Goal: Transaction & Acquisition: Subscribe to service/newsletter

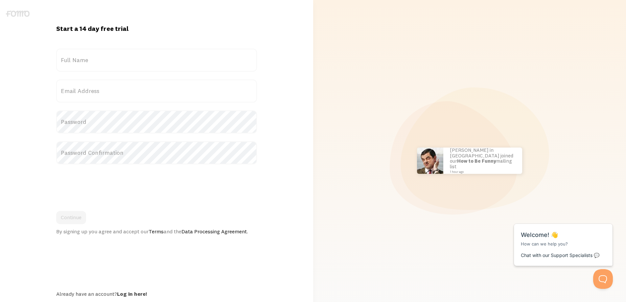
click at [21, 14] on img at bounding box center [18, 14] width 24 height 6
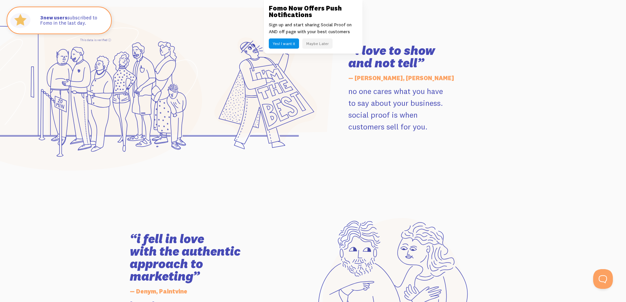
scroll to position [1084, 0]
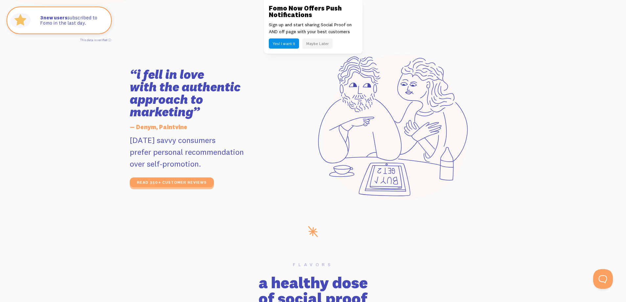
click at [286, 45] on button "Yes! I want it" at bounding box center [284, 43] width 30 height 10
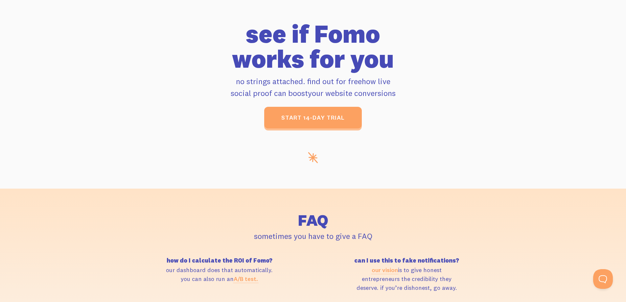
scroll to position [2726, 0]
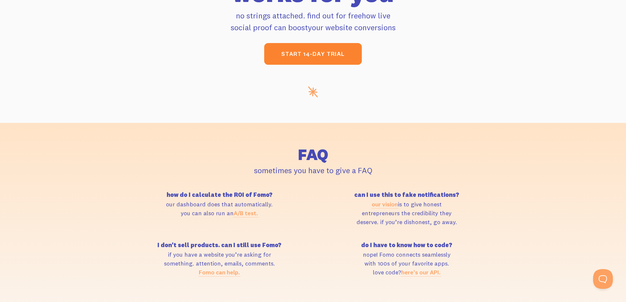
click at [311, 58] on link "start 14-day trial" at bounding box center [313, 54] width 98 height 22
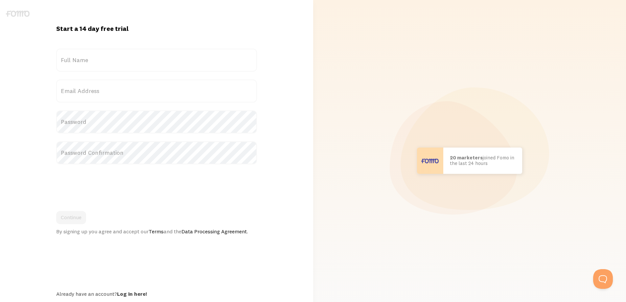
click at [112, 64] on label "Full Name" at bounding box center [156, 60] width 201 height 23
click at [112, 64] on input "Full Name" at bounding box center [156, 60] width 201 height 23
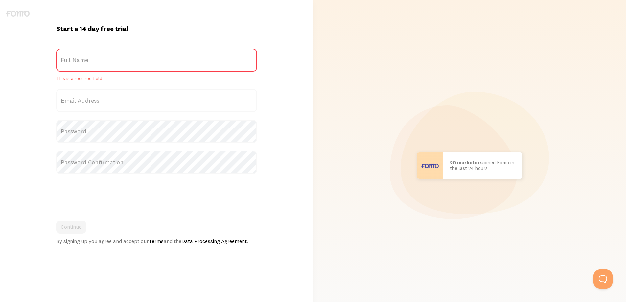
click at [133, 56] on label "Full Name" at bounding box center [156, 60] width 201 height 23
click at [133, 56] on input "Full Name" at bounding box center [156, 60] width 201 height 23
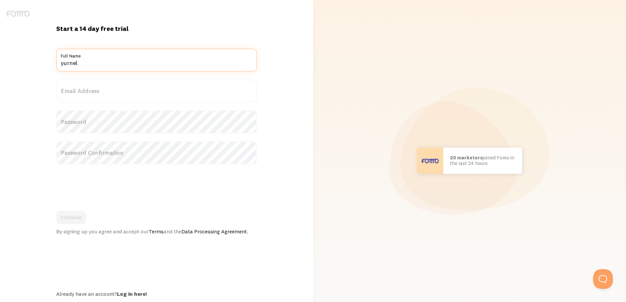
type input "yurnel"
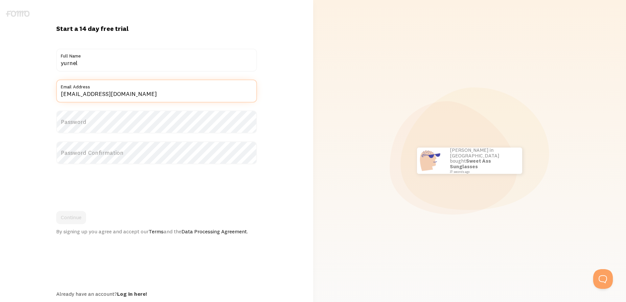
type input "yurnelbr@gmail.com"
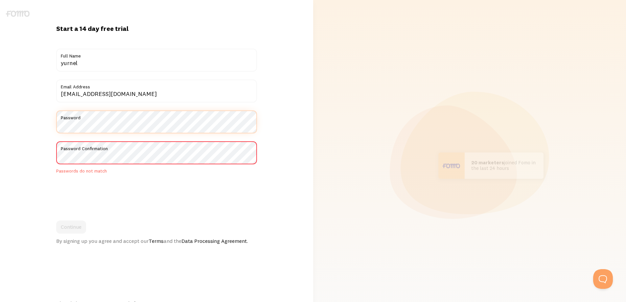
click at [2, 115] on div "Start a 14 day free trial {{ count }} people signed up today! Title yurnel Full…" at bounding box center [156, 165] width 313 height 331
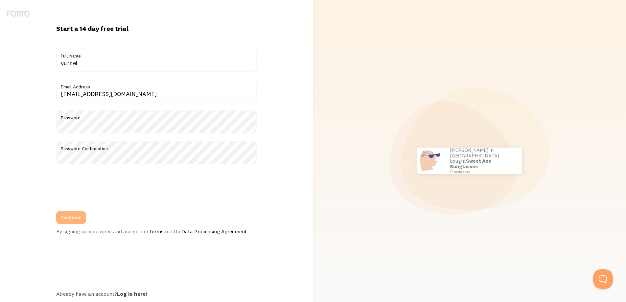
click at [74, 223] on button "Continue" at bounding box center [71, 217] width 30 height 13
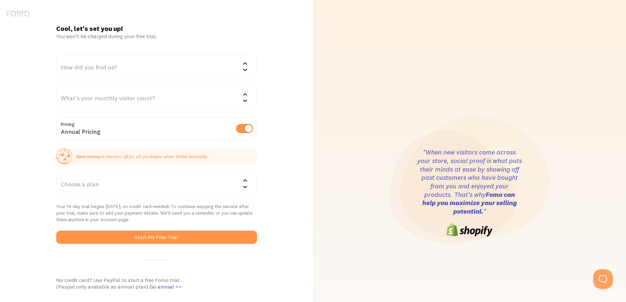
click at [145, 67] on div "How did you find us?" at bounding box center [156, 66] width 201 height 23
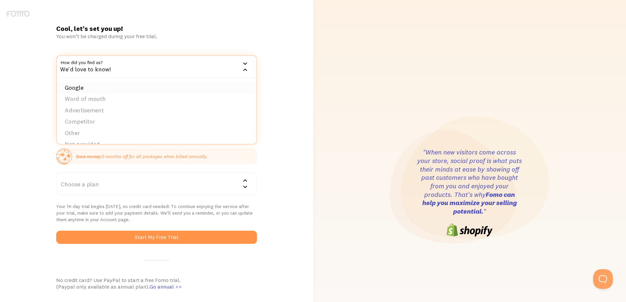
click at [119, 89] on li "Google" at bounding box center [156, 87] width 199 height 11
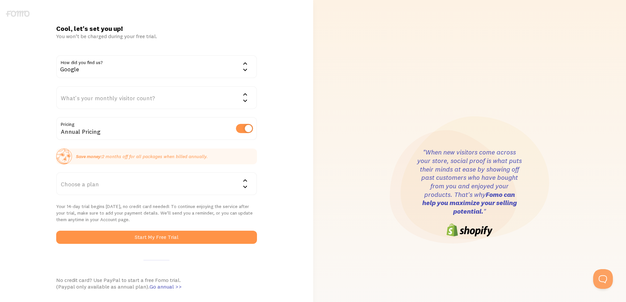
click at [118, 92] on div "What's your monthly visitor count?" at bounding box center [156, 97] width 201 height 23
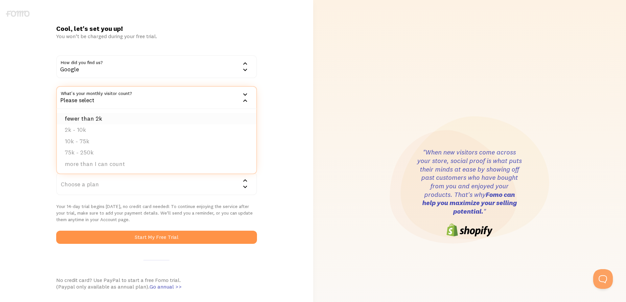
click at [105, 119] on li "fewer than 2k" at bounding box center [156, 118] width 199 height 11
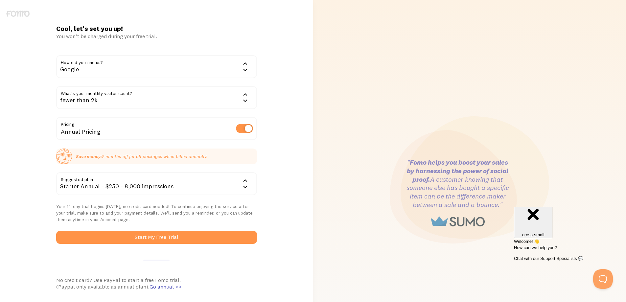
click at [157, 192] on div "Starter Annual - $250 - 8,000 impressions" at bounding box center [156, 183] width 201 height 23
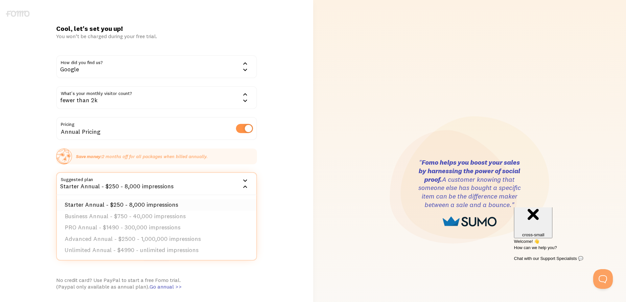
click at [166, 202] on li "Starter Annual - $250 - 8,000 impressions" at bounding box center [156, 204] width 199 height 11
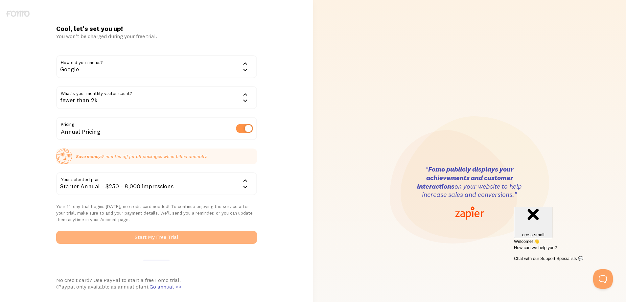
click at [163, 231] on button "Start My Free Trial" at bounding box center [156, 237] width 201 height 13
click at [163, 239] on button "Start My Free Trial" at bounding box center [156, 237] width 201 height 13
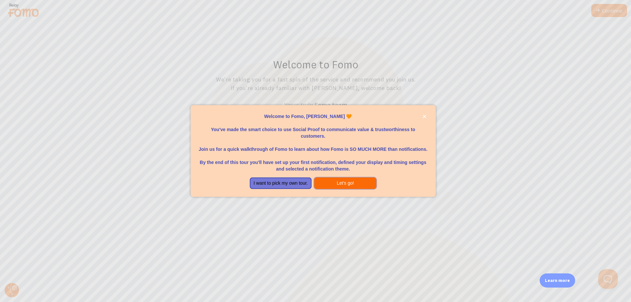
click at [346, 184] on button "Let's go!" at bounding box center [345, 183] width 62 height 12
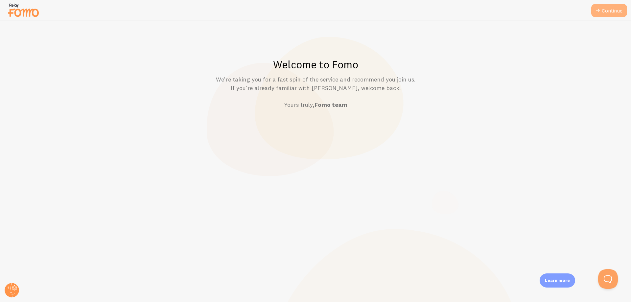
click at [605, 11] on link "Continue" at bounding box center [609, 10] width 36 height 13
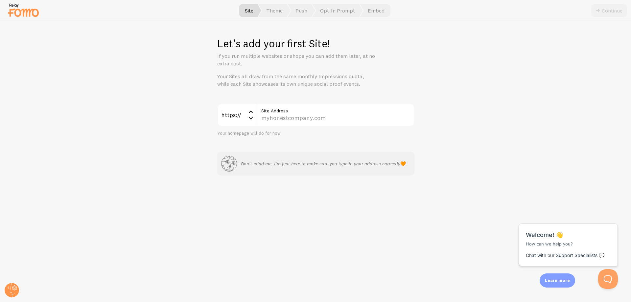
click at [16, 12] on img at bounding box center [23, 10] width 33 height 17
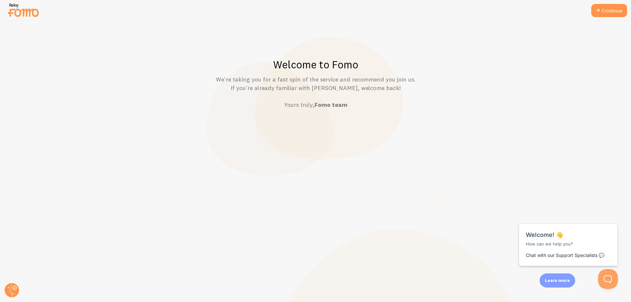
click at [335, 106] on strong "Fomo team" at bounding box center [330, 105] width 33 height 8
click at [607, 11] on link "Continue" at bounding box center [609, 10] width 36 height 13
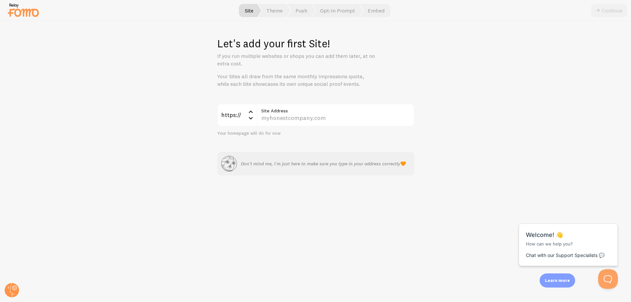
click at [308, 112] on label "Site Address" at bounding box center [335, 108] width 158 height 11
click at [308, 112] on input "Site Address" at bounding box center [335, 114] width 158 height 23
click at [307, 118] on input "Site Address" at bounding box center [335, 114] width 158 height 23
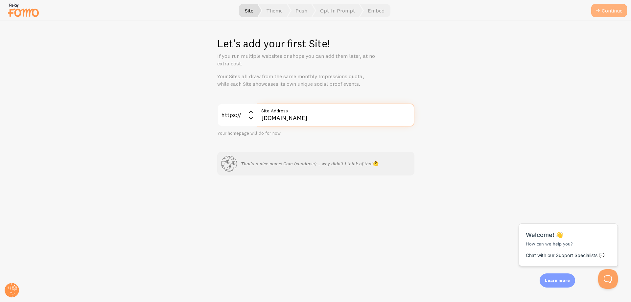
type input "[DOMAIN_NAME]"
click at [600, 14] on button "Continue" at bounding box center [609, 10] width 36 height 13
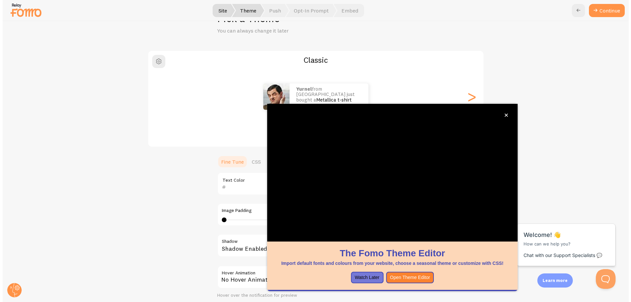
scroll to position [118, 0]
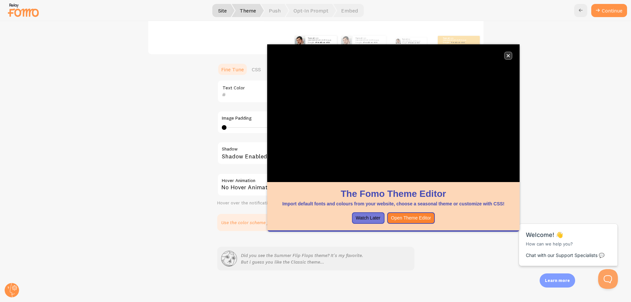
click at [507, 56] on icon "close," at bounding box center [507, 55] width 3 height 3
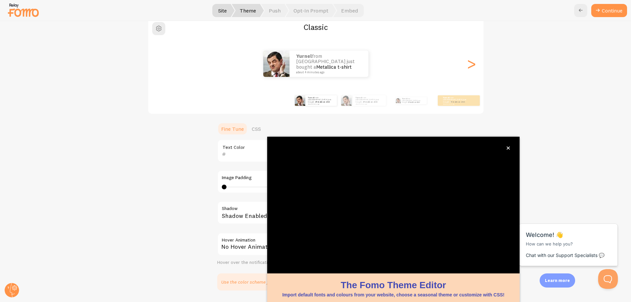
scroll to position [0, 0]
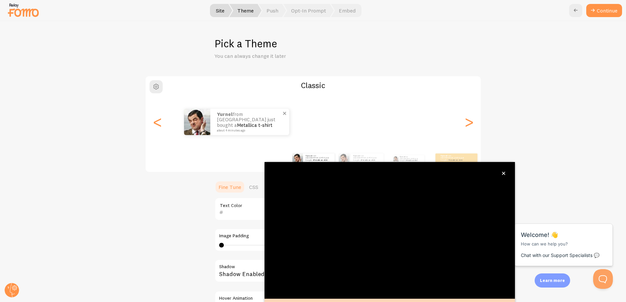
click at [246, 115] on p "yurnel from [GEOGRAPHIC_DATA] just bought a Metallica t-shirt about 4 minutes a…" at bounding box center [250, 122] width 66 height 20
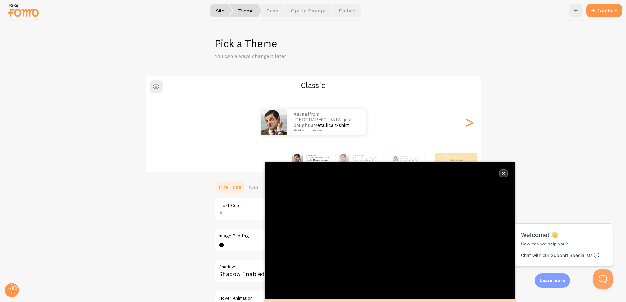
click at [504, 171] on icon "close," at bounding box center [503, 173] width 4 height 4
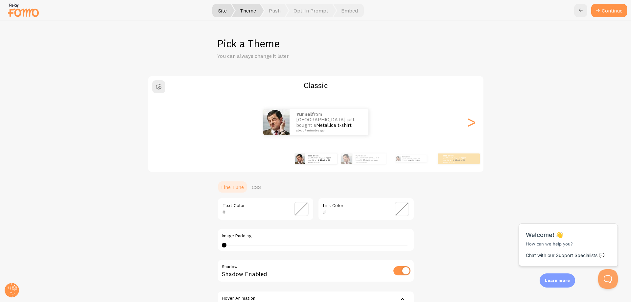
click at [461, 119] on div "yurnel from [GEOGRAPHIC_DATA] just bought a Metallica t-shirt about 4 minutes a…" at bounding box center [315, 122] width 335 height 26
click at [463, 121] on div "yurnel from [GEOGRAPHIC_DATA] just bought a Metallica t-shirt about 4 minutes a…" at bounding box center [315, 121] width 335 height 47
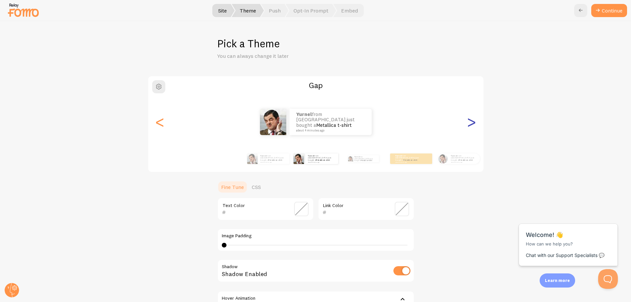
click at [469, 124] on div ">" at bounding box center [471, 121] width 8 height 47
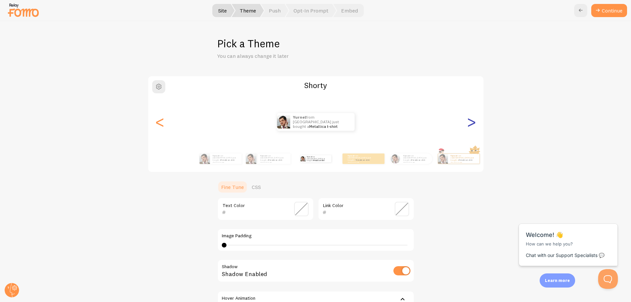
click at [467, 125] on div ">" at bounding box center [471, 121] width 8 height 47
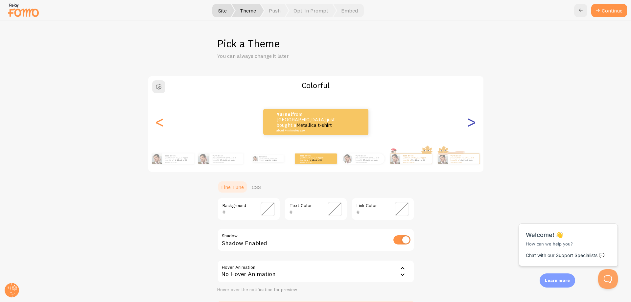
click at [467, 125] on div ">" at bounding box center [471, 121] width 8 height 47
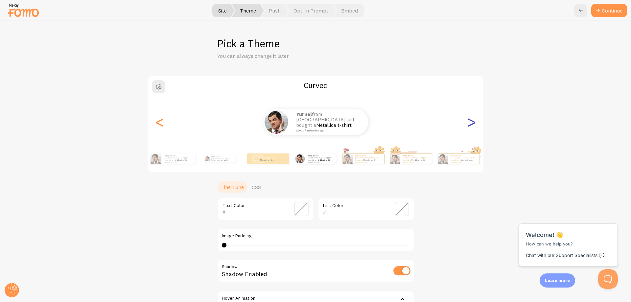
click at [473, 123] on div ">" at bounding box center [471, 121] width 8 height 47
type input "0"
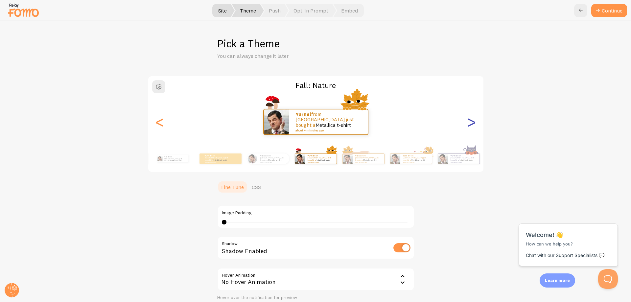
click at [472, 123] on div ">" at bounding box center [471, 121] width 8 height 47
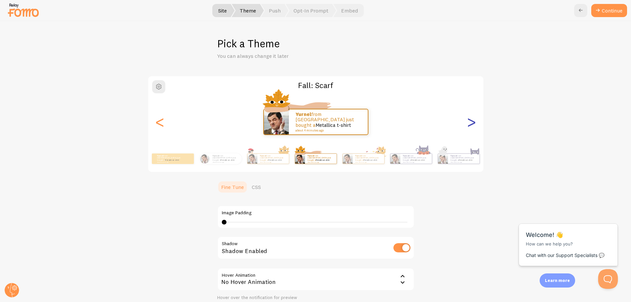
click at [472, 123] on div ">" at bounding box center [471, 121] width 8 height 47
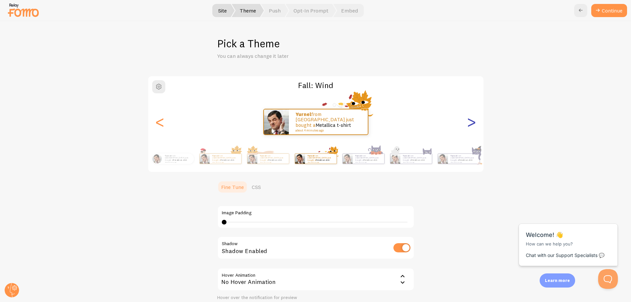
click at [472, 123] on div ">" at bounding box center [471, 121] width 8 height 47
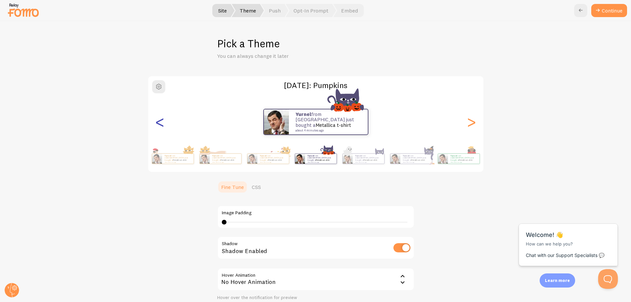
click at [158, 124] on div "<" at bounding box center [160, 121] width 8 height 47
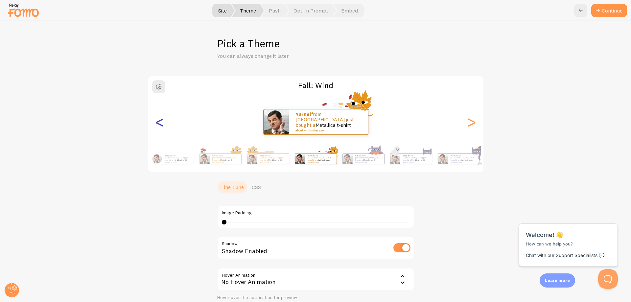
click at [157, 124] on div "<" at bounding box center [160, 121] width 8 height 47
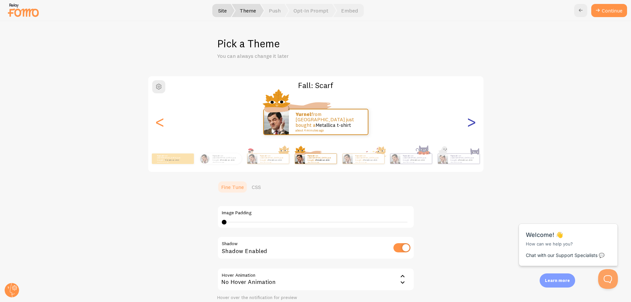
click at [467, 115] on div ">" at bounding box center [471, 121] width 8 height 47
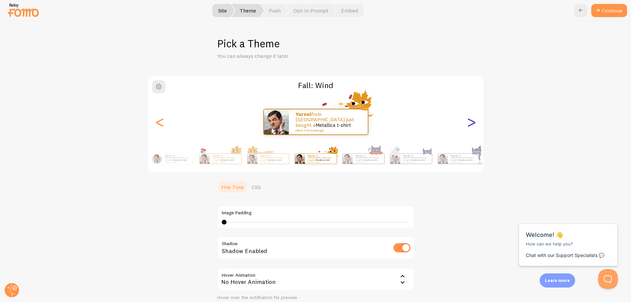
click at [471, 119] on div ">" at bounding box center [471, 121] width 8 height 47
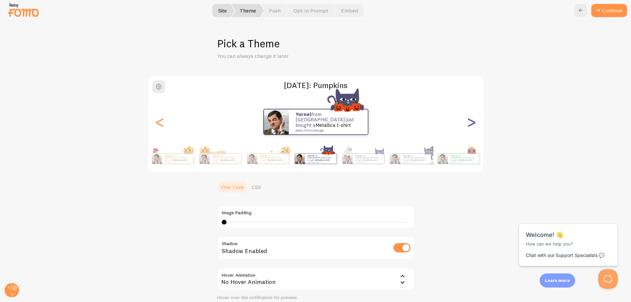
click at [471, 119] on div ">" at bounding box center [471, 121] width 8 height 47
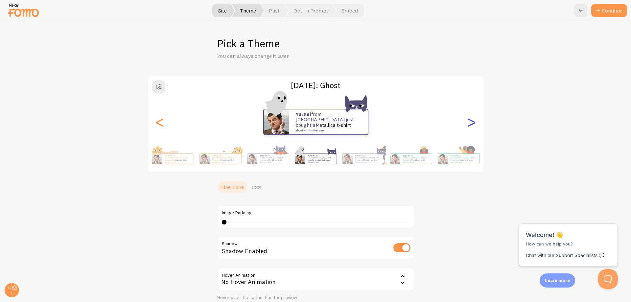
click at [471, 119] on div ">" at bounding box center [471, 121] width 8 height 47
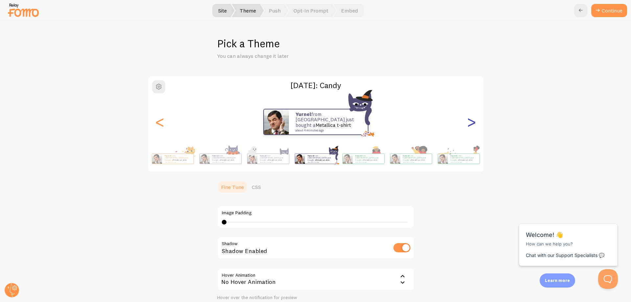
click at [471, 119] on div ">" at bounding box center [471, 121] width 8 height 47
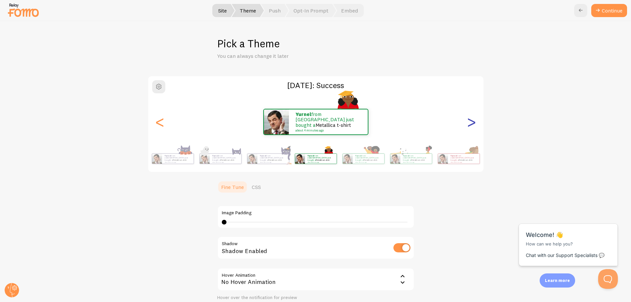
click at [471, 119] on div ">" at bounding box center [471, 121] width 8 height 47
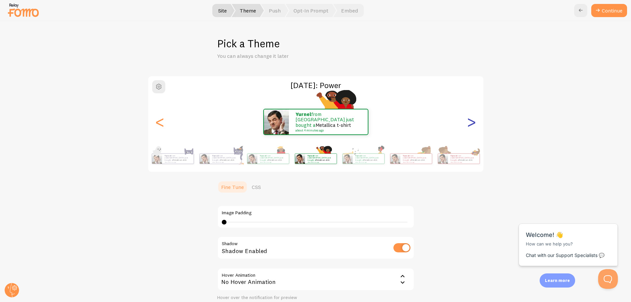
click at [471, 119] on div ">" at bounding box center [471, 121] width 8 height 47
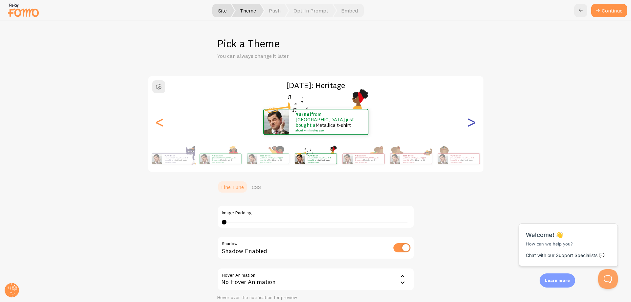
click at [471, 119] on div ">" at bounding box center [471, 121] width 8 height 47
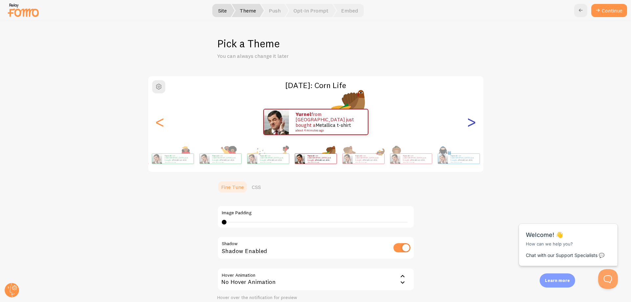
click at [471, 119] on div ">" at bounding box center [471, 121] width 8 height 47
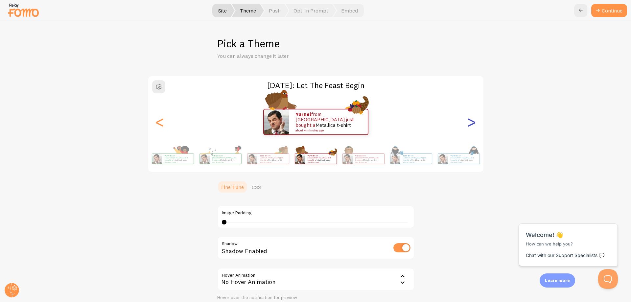
click at [471, 119] on div ">" at bounding box center [471, 121] width 8 height 47
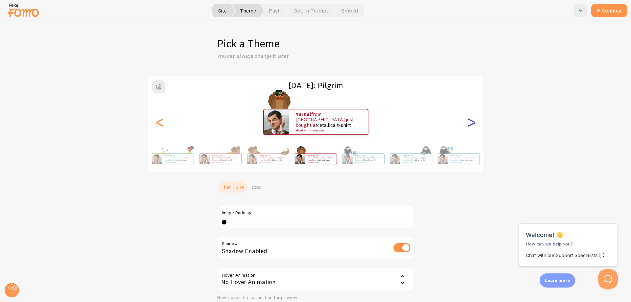
click at [471, 119] on div ">" at bounding box center [471, 121] width 8 height 47
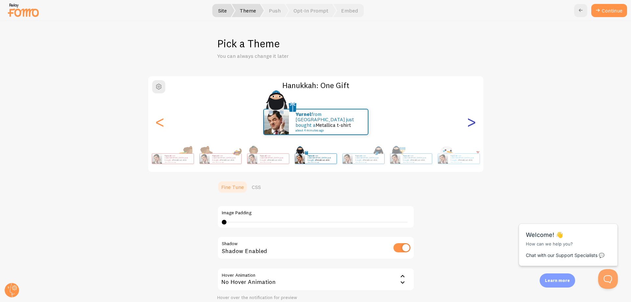
click at [471, 119] on div ">" at bounding box center [471, 121] width 8 height 47
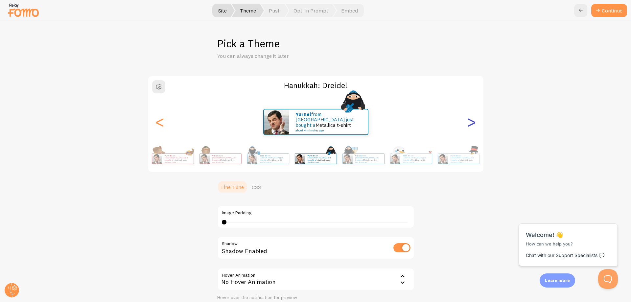
click at [471, 119] on div ">" at bounding box center [471, 121] width 8 height 47
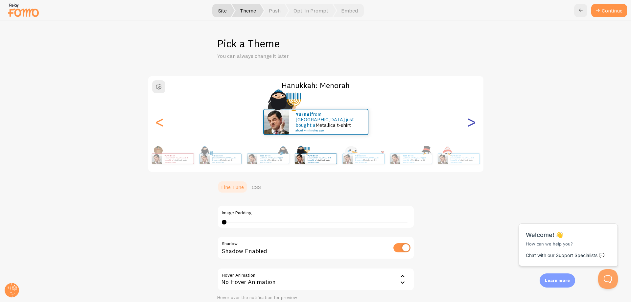
click at [471, 119] on div ">" at bounding box center [471, 121] width 8 height 47
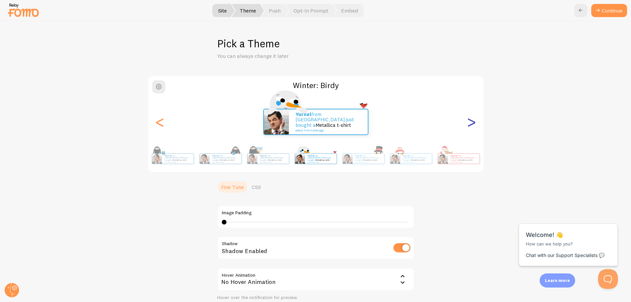
click at [471, 119] on div ">" at bounding box center [471, 121] width 8 height 47
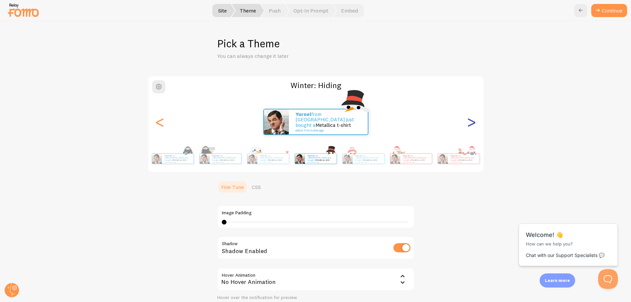
click at [471, 120] on div ">" at bounding box center [471, 121] width 8 height 47
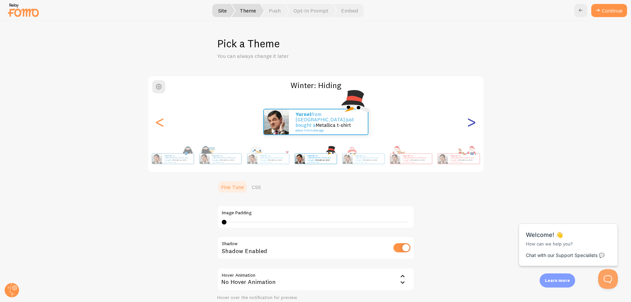
click at [467, 125] on div ">" at bounding box center [471, 121] width 8 height 47
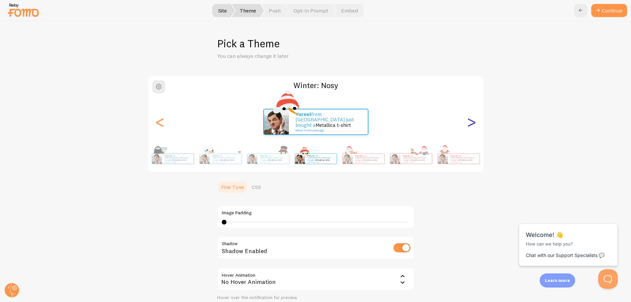
click at [467, 125] on div ">" at bounding box center [471, 121] width 8 height 47
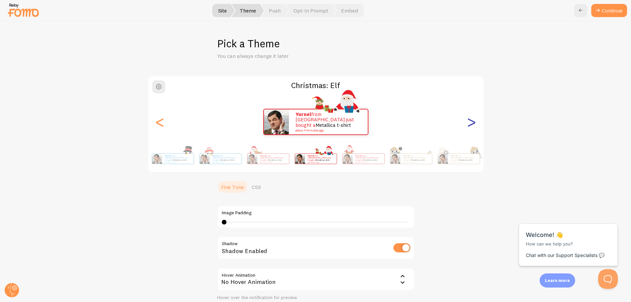
click at [467, 125] on div ">" at bounding box center [471, 121] width 8 height 47
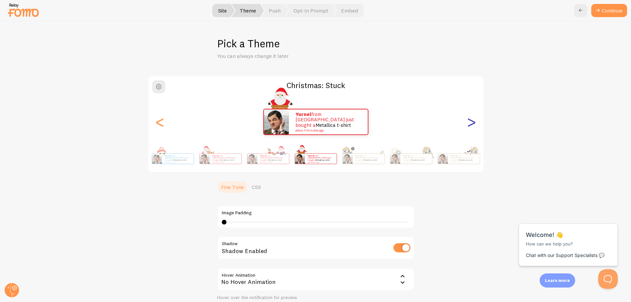
click at [467, 125] on div ">" at bounding box center [471, 121] width 8 height 47
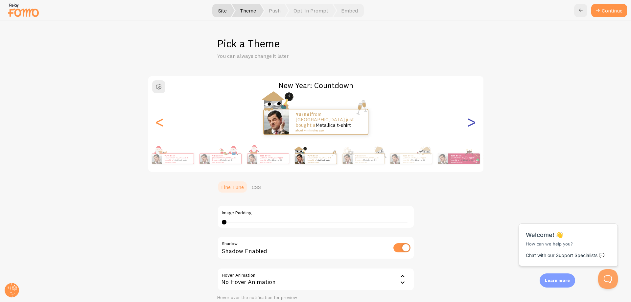
click at [467, 125] on div ">" at bounding box center [471, 121] width 8 height 47
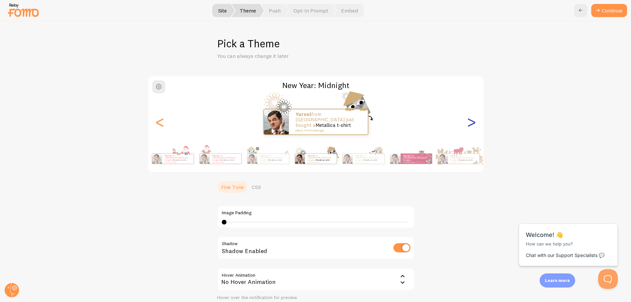
click at [467, 125] on div ">" at bounding box center [471, 121] width 8 height 47
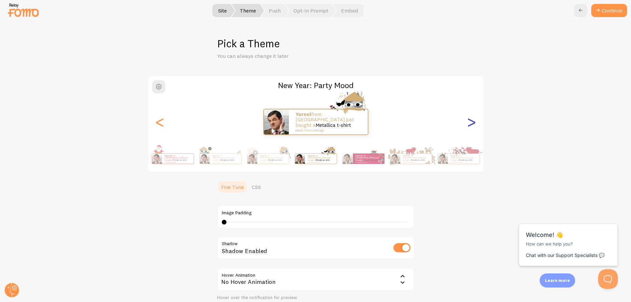
click at [467, 125] on div ">" at bounding box center [471, 121] width 8 height 47
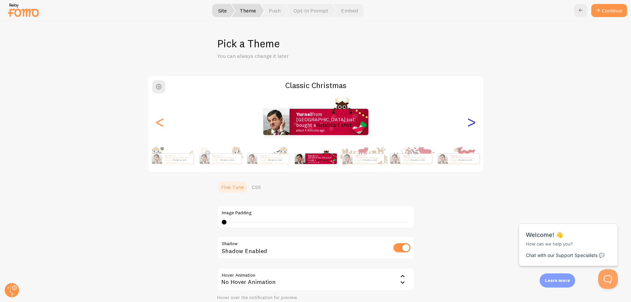
click at [467, 126] on div ">" at bounding box center [471, 121] width 8 height 47
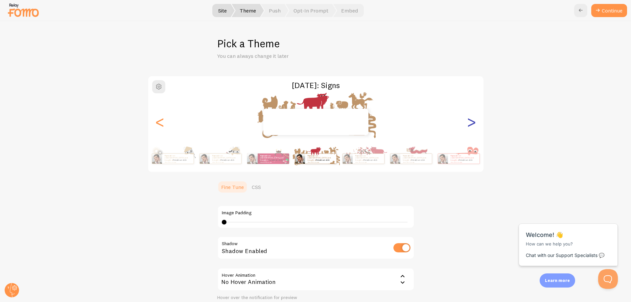
click at [467, 126] on div ">" at bounding box center [471, 121] width 8 height 47
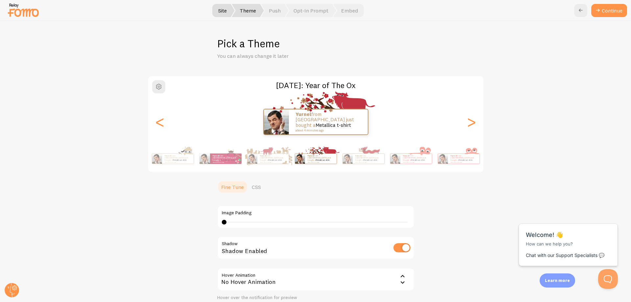
click at [163, 129] on div "yurnel from [GEOGRAPHIC_DATA] just bought a Metallica t-shirt about 4 minutes a…" at bounding box center [315, 122] width 335 height 26
click at [165, 129] on div "yurnel from [GEOGRAPHIC_DATA] just bought a Metallica t-shirt about 4 minutes a…" at bounding box center [315, 122] width 335 height 26
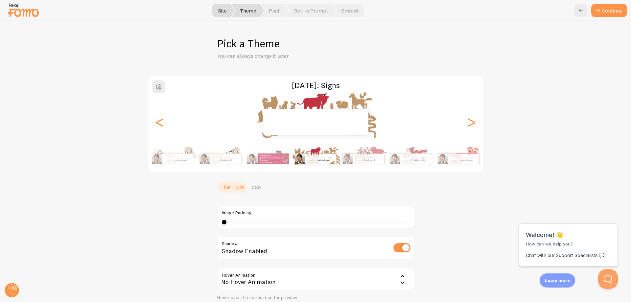
click at [416, 151] on div "yurnel from [GEOGRAPHIC_DATA] just bought a Metallica t-shirt about 4 minutes a…" at bounding box center [315, 158] width 377 height 26
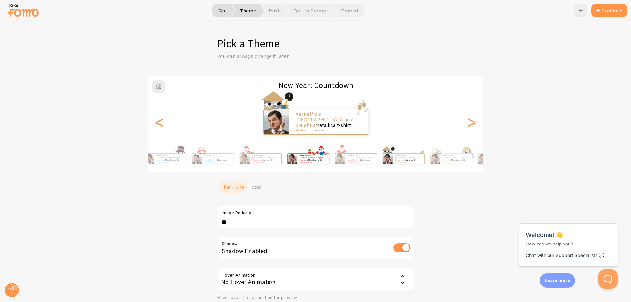
click at [329, 154] on div "yurnel from [GEOGRAPHIC_DATA] just bought a Metallica t-shirt about 4 minutes a…" at bounding box center [313, 159] width 32 height 10
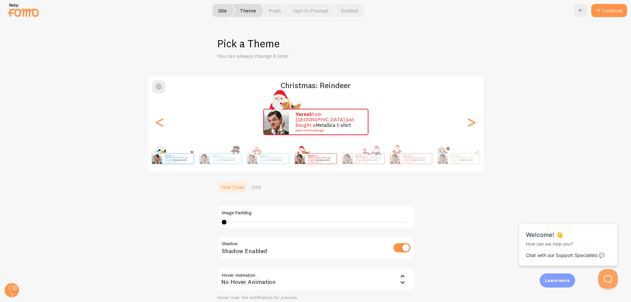
click at [194, 158] on div "yurnel from [GEOGRAPHIC_DATA] just bought a Metallica t-shirt about 4 minutes a…" at bounding box center [173, 158] width 42 height 18
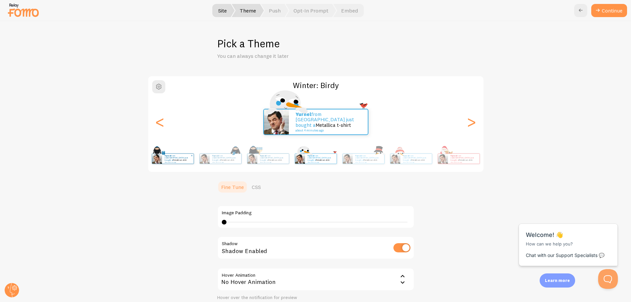
click at [193, 155] on div "yurnel from [GEOGRAPHIC_DATA] just bought a Metallica t-shirt about 4 minutes a…" at bounding box center [178, 159] width 32 height 10
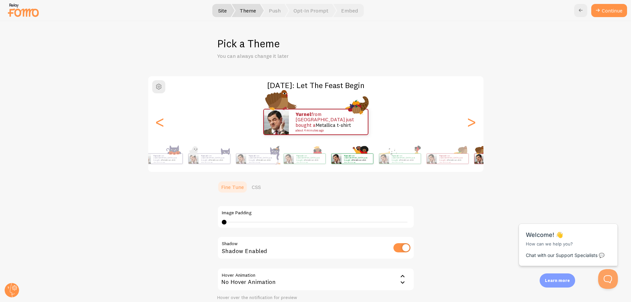
click at [373, 162] on div "yurnel from [GEOGRAPHIC_DATA] just bought a Metallica t-shirt about 4 minutes a…" at bounding box center [352, 158] width 42 height 18
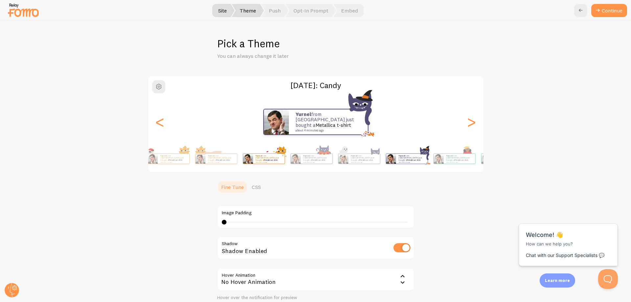
click at [282, 155] on p "yurnel from [GEOGRAPHIC_DATA] just bought a Metallica t-shirt about 4 minutes a…" at bounding box center [269, 158] width 26 height 8
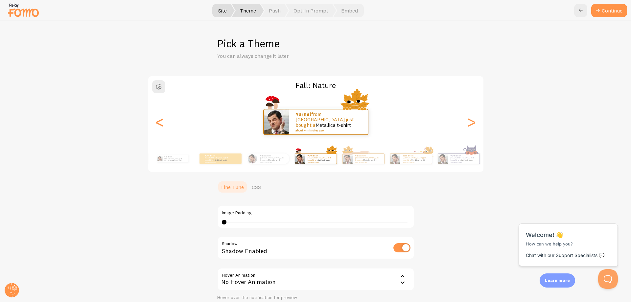
click at [407, 161] on div "yurnel from [GEOGRAPHIC_DATA] just bought a Metallica t-shirt about 4 minutes a…" at bounding box center [244, 158] width 377 height 18
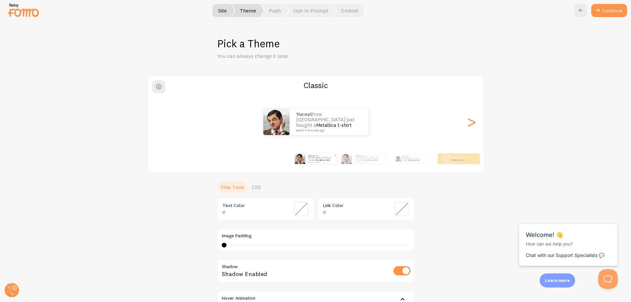
click at [312, 161] on small "about 4 minutes ago" at bounding box center [321, 161] width 26 height 1
click at [348, 162] on img at bounding box center [346, 158] width 11 height 11
click at [353, 163] on div "yurnel from [GEOGRAPHIC_DATA] just bought a Metallica t-shirt about 4 minutes a…" at bounding box center [369, 158] width 33 height 11
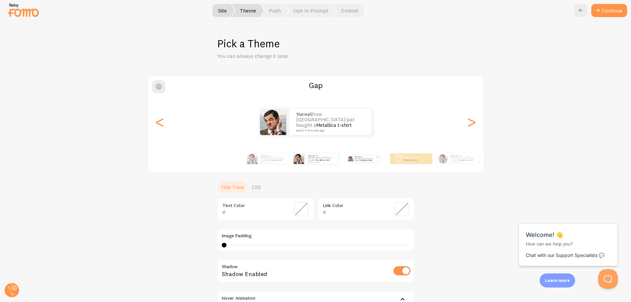
click at [365, 160] on link "Metallica t-shirt" at bounding box center [366, 160] width 11 height 2
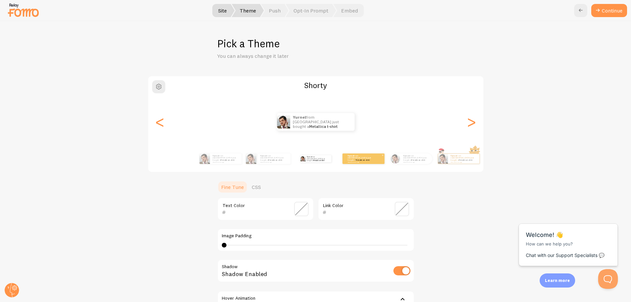
click at [365, 160] on p "yurnel from [GEOGRAPHIC_DATA] just bought a Metallica t-shirt about 4 minutes a…" at bounding box center [360, 158] width 26 height 8
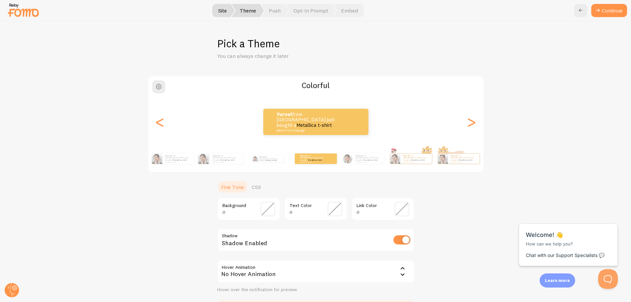
scroll to position [33, 0]
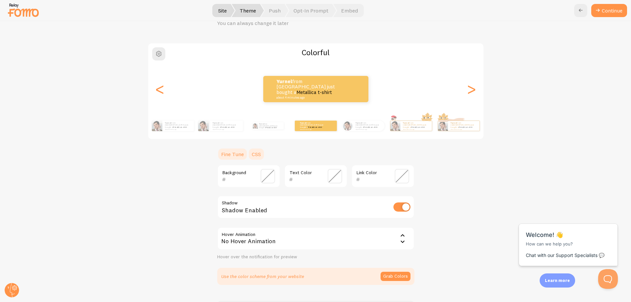
click at [253, 151] on link "CSS" at bounding box center [256, 153] width 17 height 13
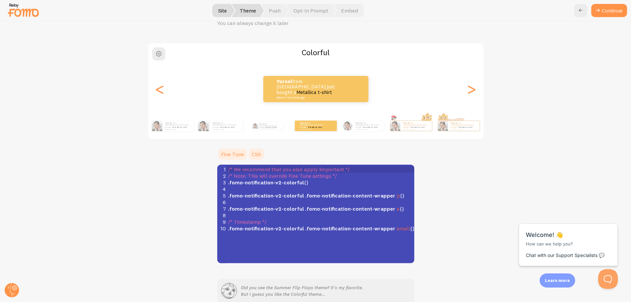
click at [233, 152] on link "Fine Tune" at bounding box center [232, 153] width 31 height 13
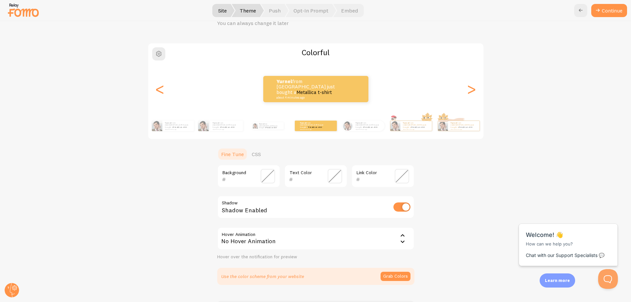
scroll to position [87, 0]
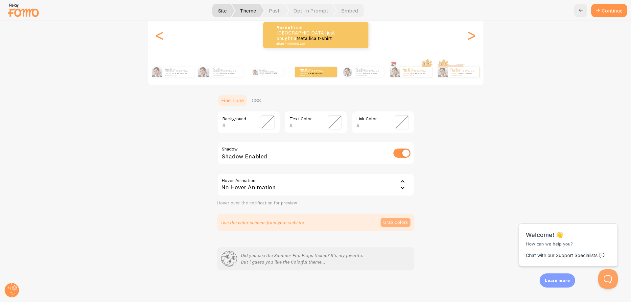
click at [382, 223] on button "Grab Colors" at bounding box center [395, 222] width 30 height 9
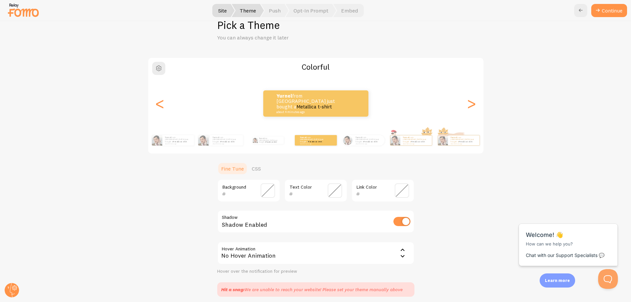
scroll to position [0, 0]
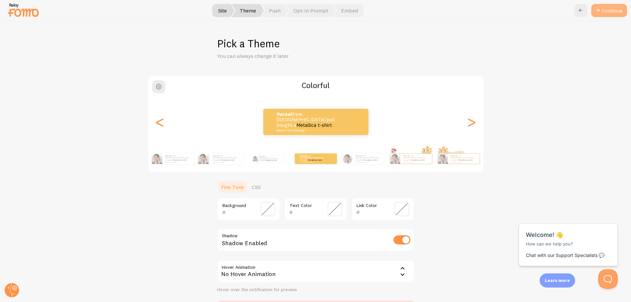
click at [608, 11] on button "Continue" at bounding box center [609, 10] width 36 height 13
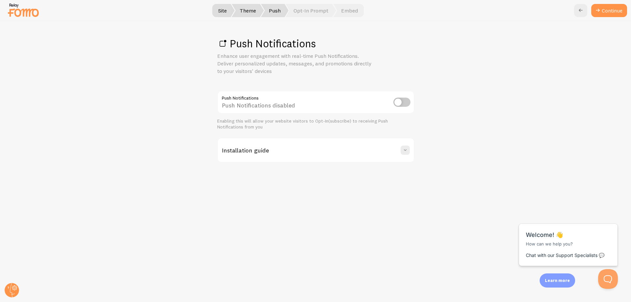
click at [409, 98] on input "checkbox" at bounding box center [401, 102] width 17 height 9
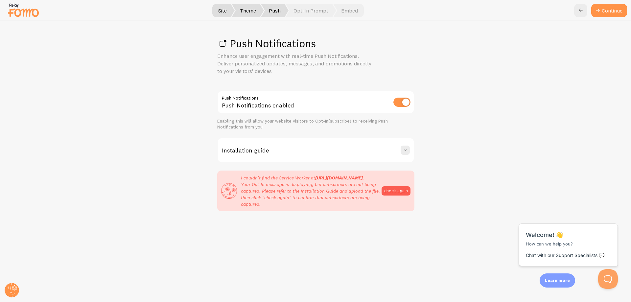
click at [392, 105] on div "Push Notifications enabled" at bounding box center [315, 103] width 197 height 24
click at [410, 104] on input "checkbox" at bounding box center [401, 102] width 17 height 9
checkbox input "false"
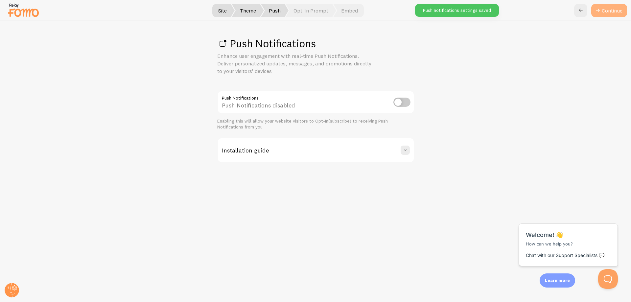
click at [602, 11] on link "Continue" at bounding box center [609, 10] width 36 height 13
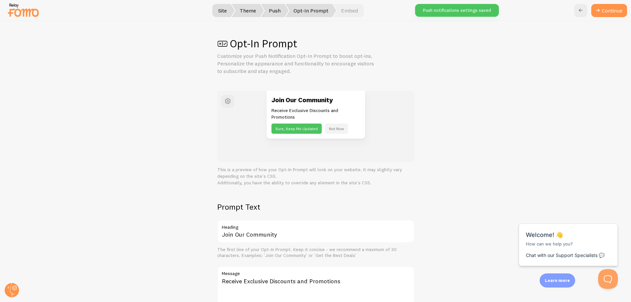
click at [337, 130] on button "Not Now" at bounding box center [336, 128] width 23 height 10
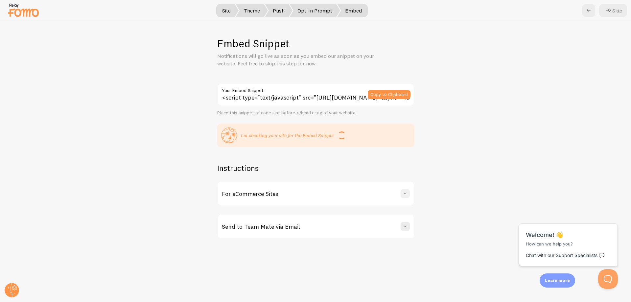
click at [401, 193] on button at bounding box center [404, 193] width 9 height 9
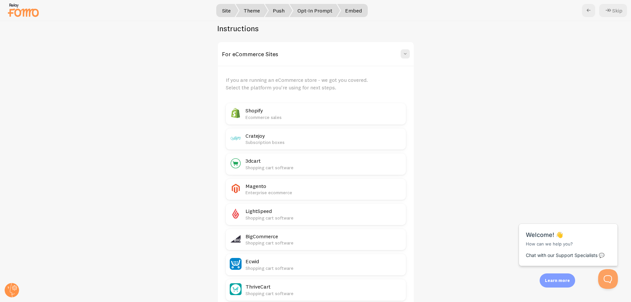
scroll to position [107, 0]
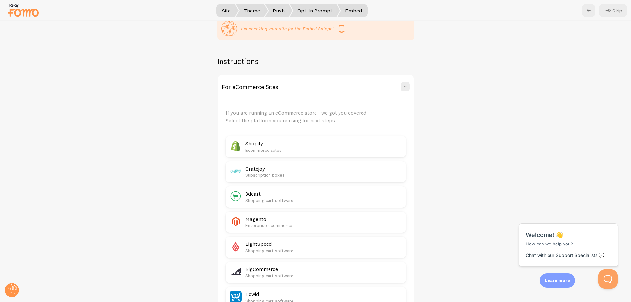
click at [276, 112] on p "If you are running an eCommerce store - we got you covered. Select the platform…" at bounding box center [305, 116] width 158 height 15
click at [263, 142] on h2 "Shopify" at bounding box center [323, 143] width 156 height 7
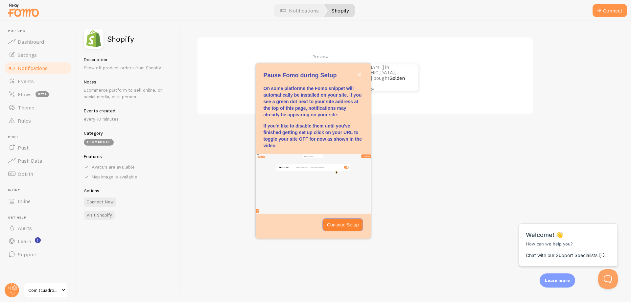
click at [347, 226] on p "Continue Setup" at bounding box center [343, 224] width 32 height 7
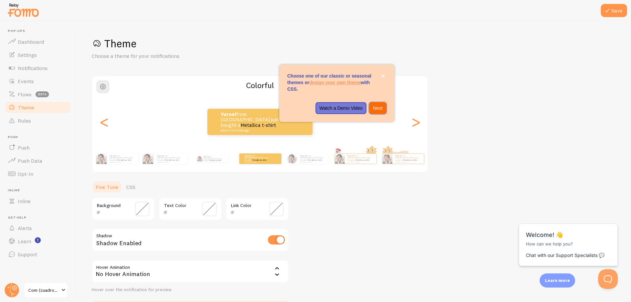
click at [377, 107] on p "Next" at bounding box center [378, 108] width 10 height 7
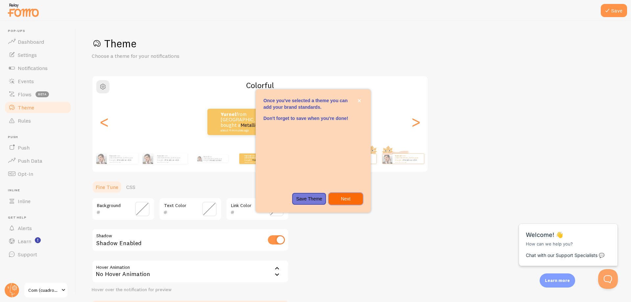
click at [357, 204] on button "Next" at bounding box center [345, 199] width 34 height 12
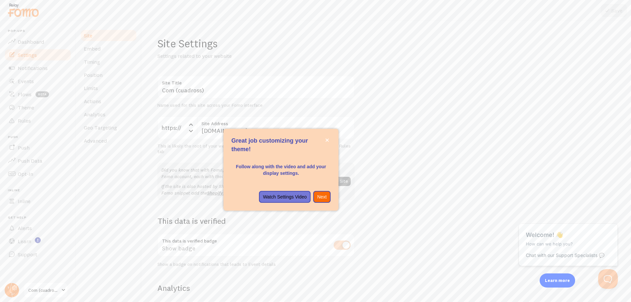
drag, startPoint x: 330, startPoint y: 198, endPoint x: 323, endPoint y: 197, distance: 7.3
click at [330, 198] on div "Watch Settings Video Next" at bounding box center [280, 197] width 115 height 12
click at [321, 197] on p "Next" at bounding box center [322, 196] width 10 height 7
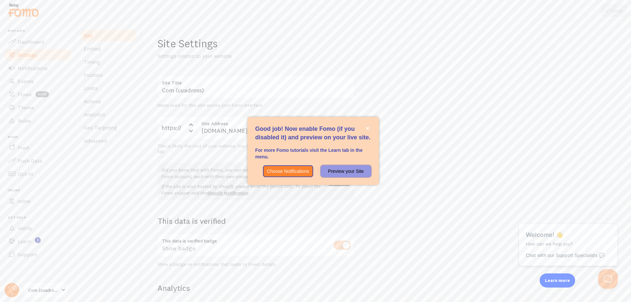
click at [332, 171] on p "Preview your Site" at bounding box center [345, 171] width 42 height 7
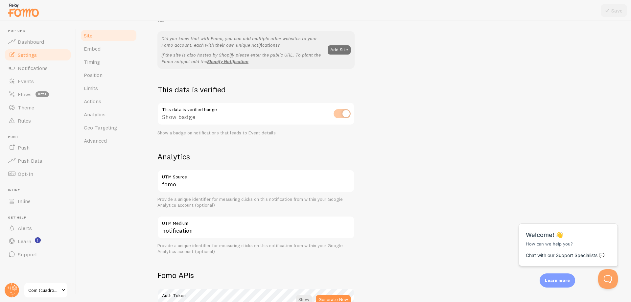
scroll to position [197, 0]
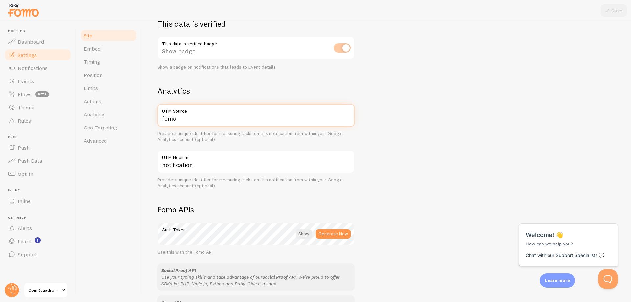
click at [183, 119] on input "fomo" at bounding box center [255, 115] width 197 height 23
click at [38, 37] on link "Dashboard" at bounding box center [38, 41] width 68 height 13
